Goal: Transaction & Acquisition: Purchase product/service

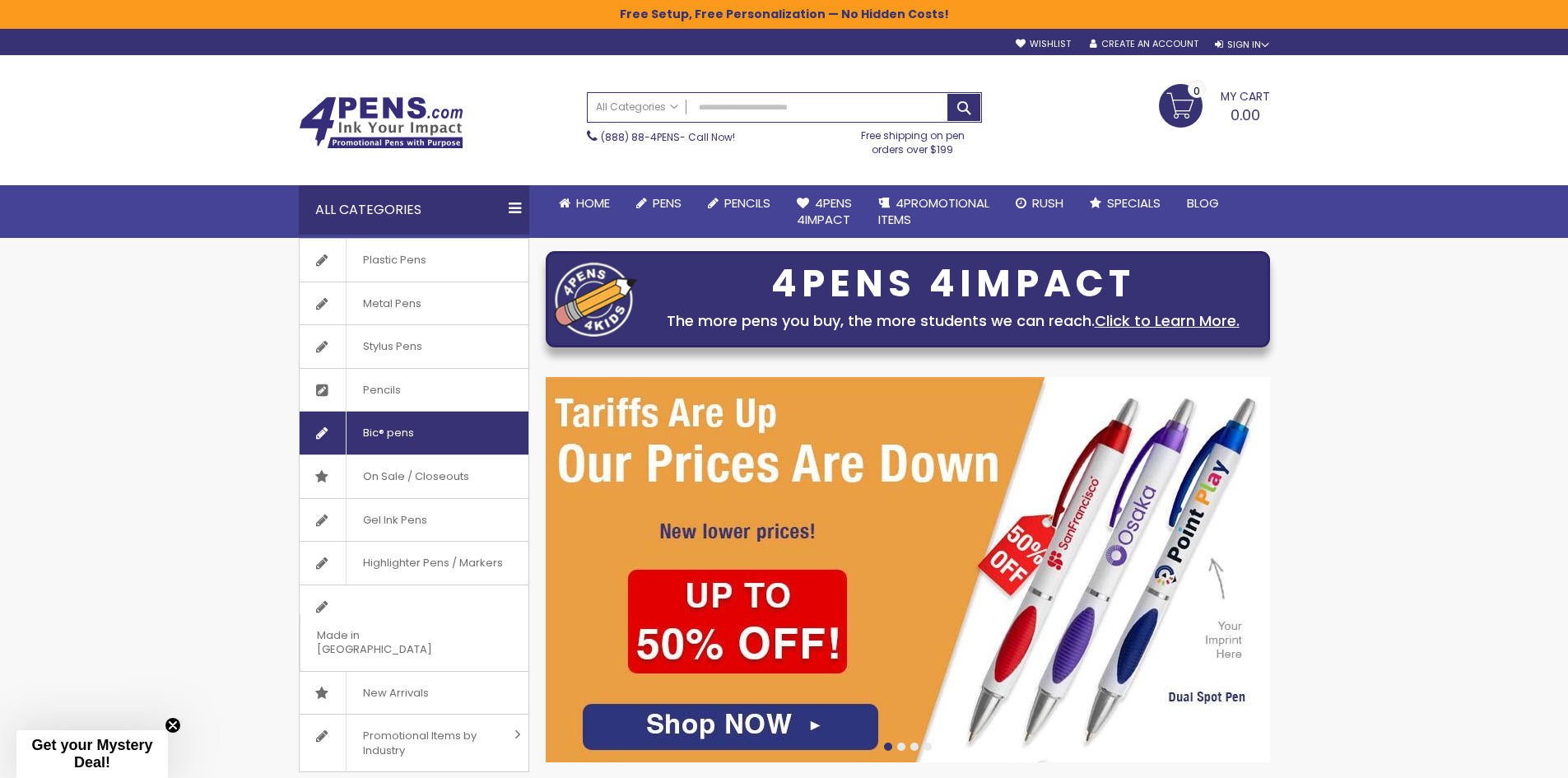
click at [463, 420] on link "Bic® pens" at bounding box center [414, 432] width 229 height 43
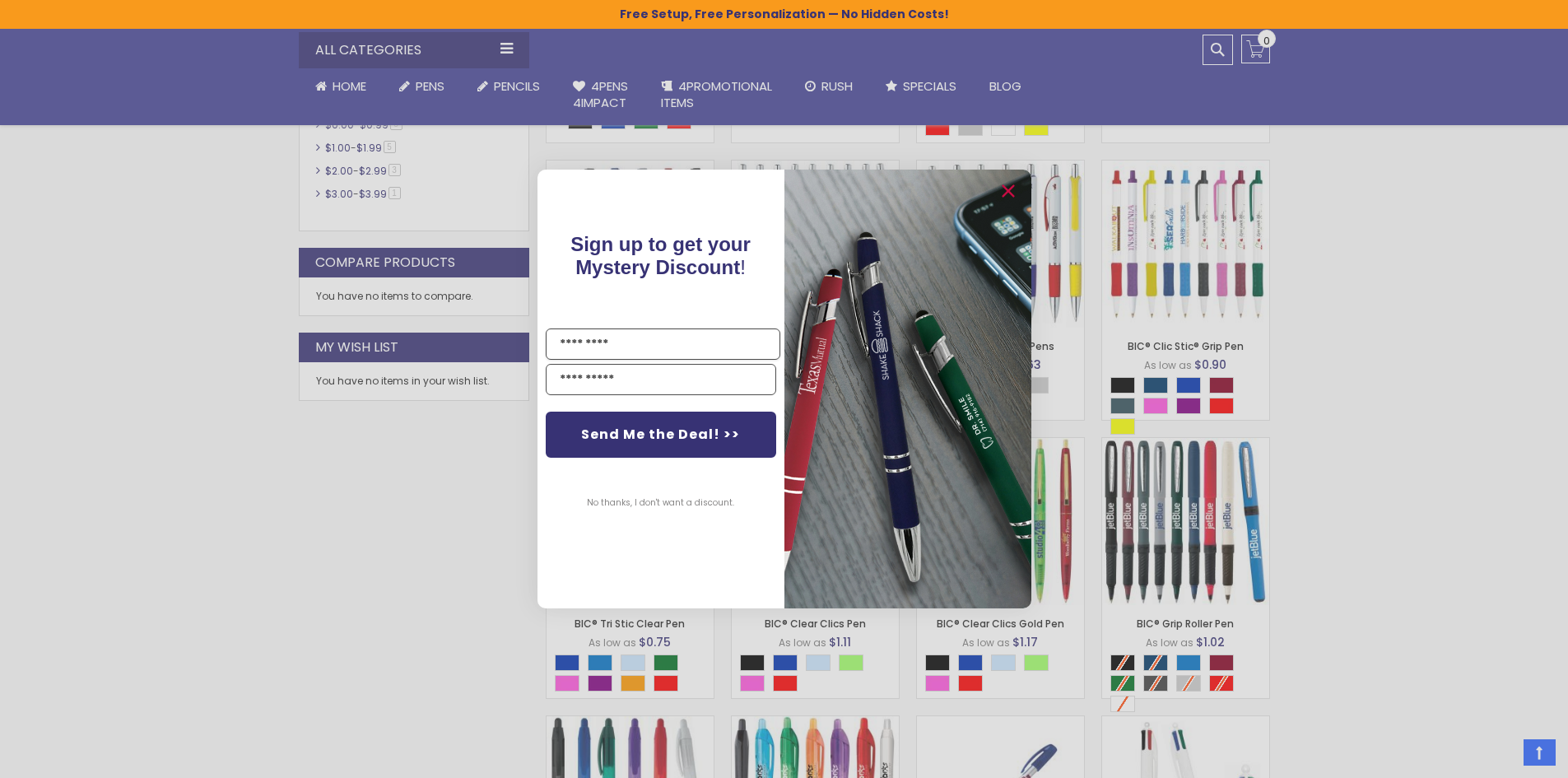
scroll to position [576, 0]
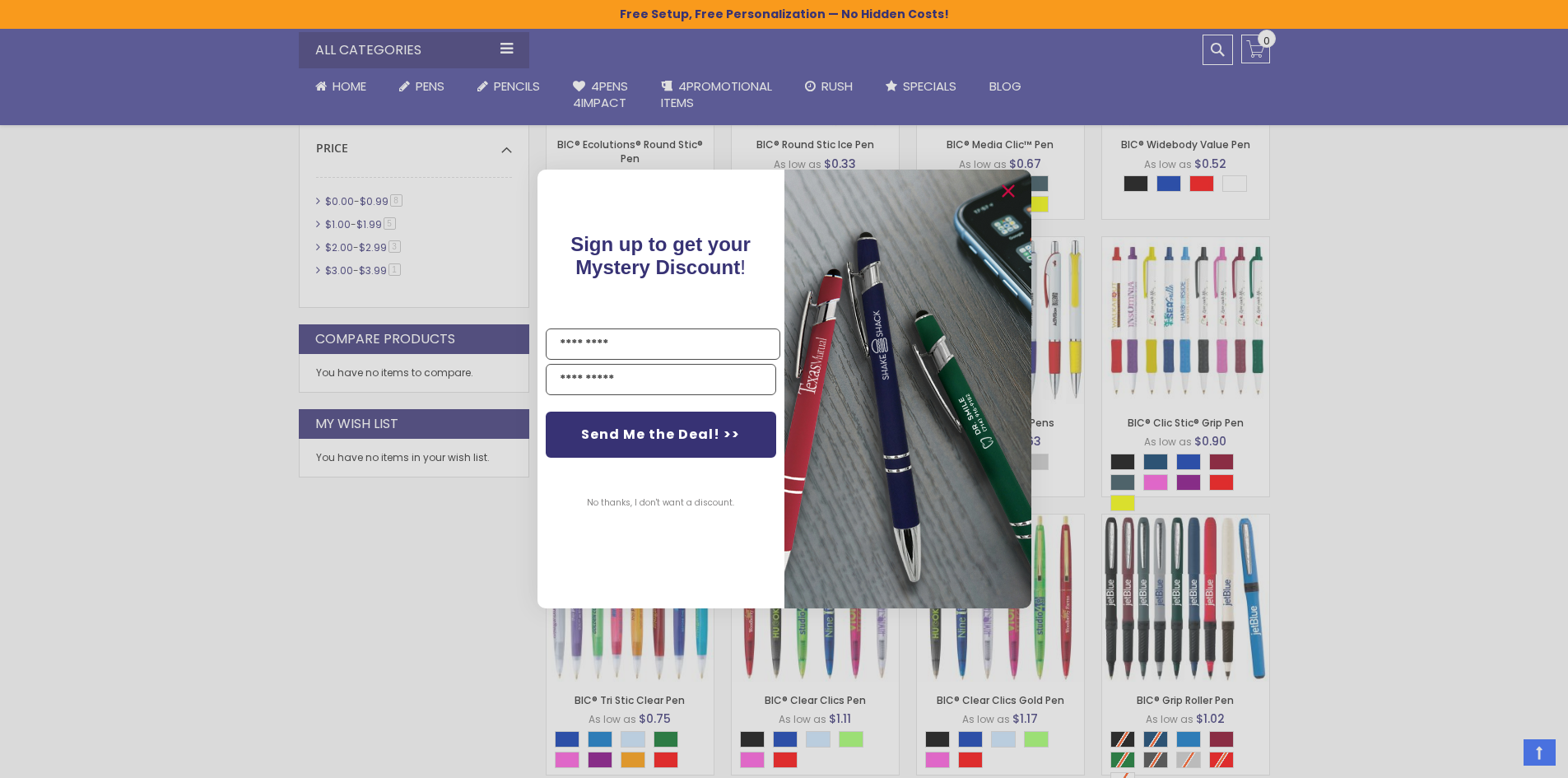
click at [1459, 410] on div "Close dialog Sign up to get your Mystery Discount ! Name Send Me the Deal! >> N…" at bounding box center [784, 389] width 1568 height 778
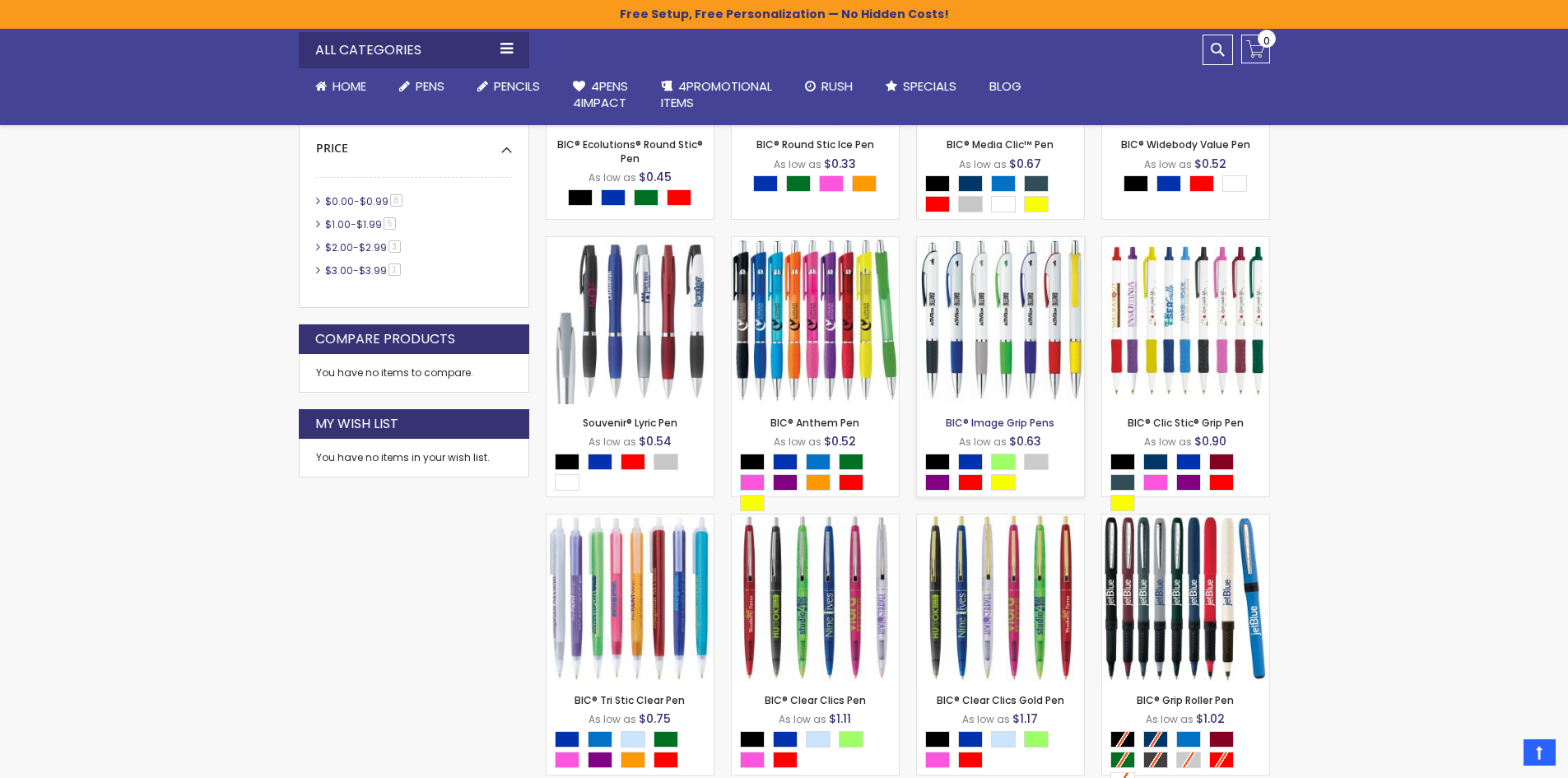
click at [957, 416] on link "BIC® Image Grip Pens" at bounding box center [1000, 422] width 109 height 14
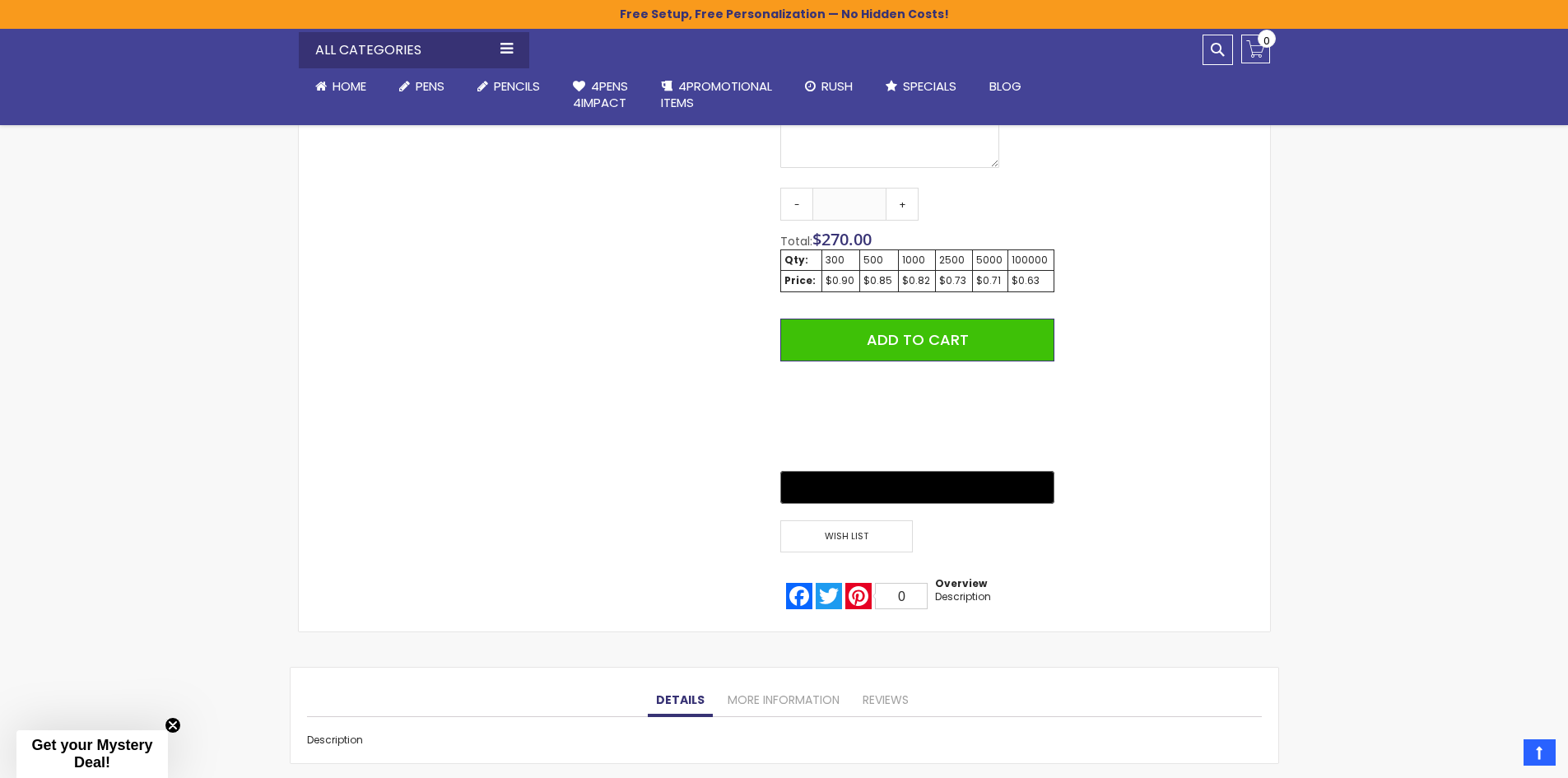
scroll to position [1070, 0]
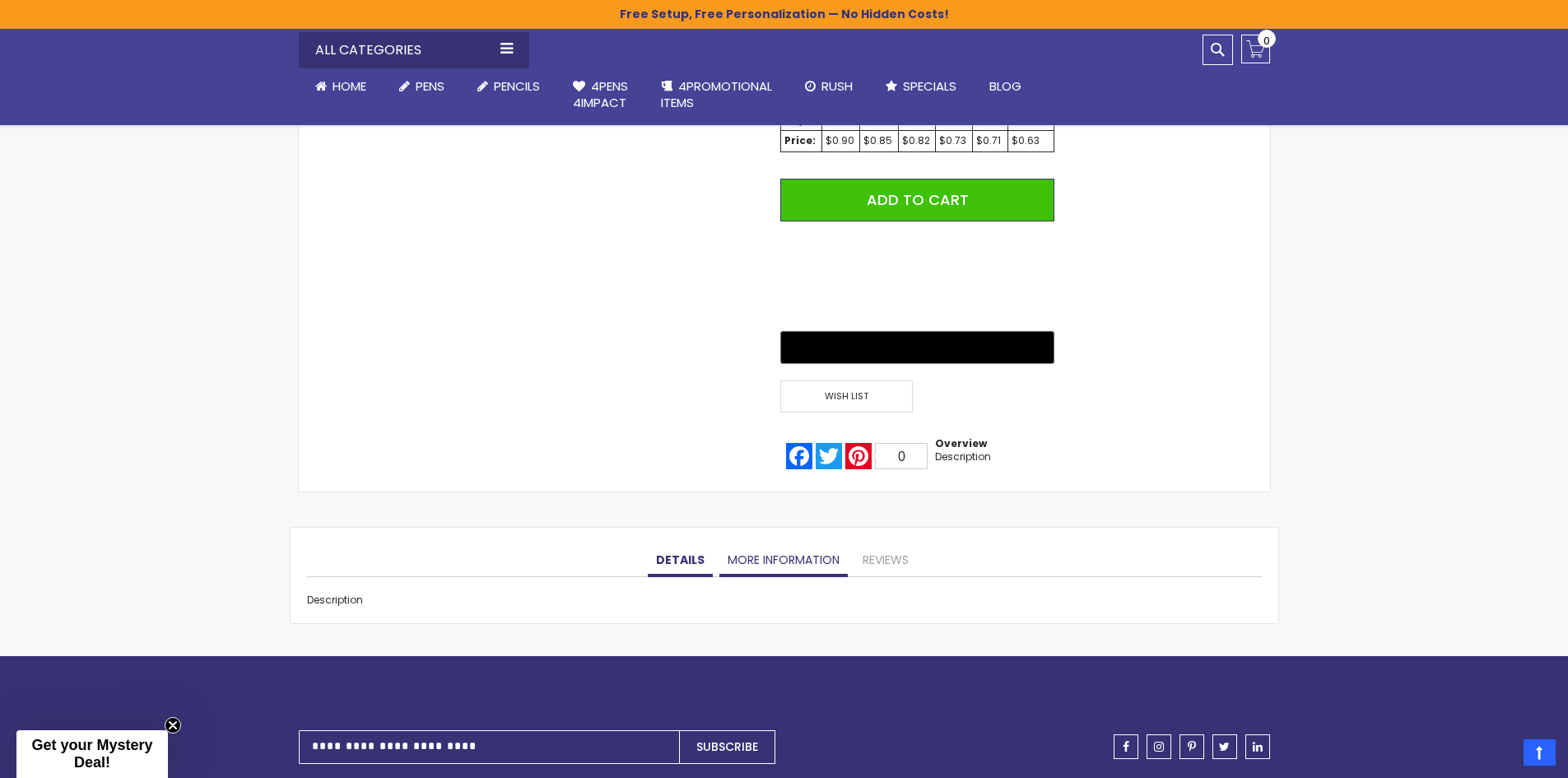
click at [816, 555] on link "More Information" at bounding box center [784, 561] width 129 height 33
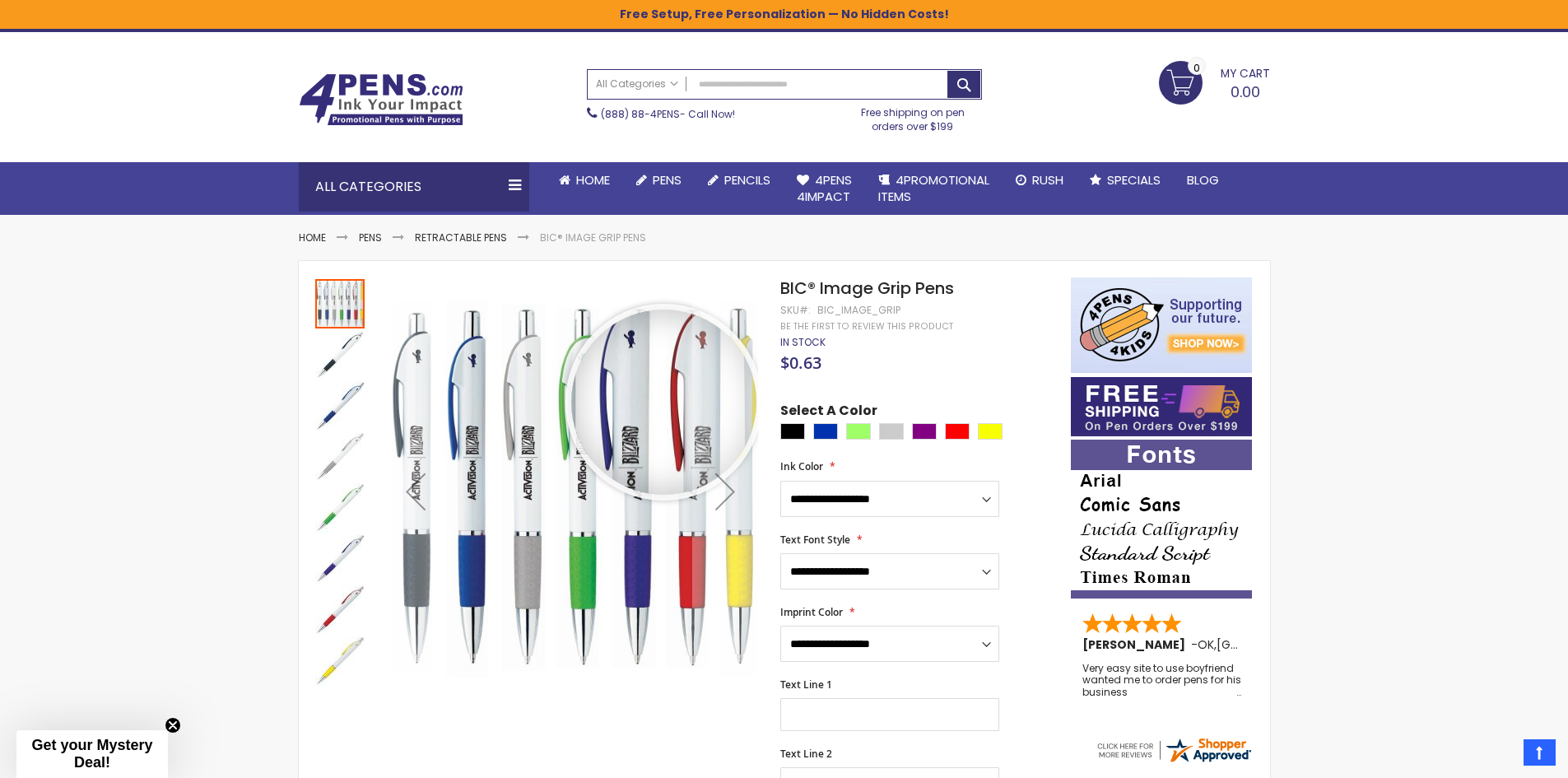
scroll to position [0, 0]
